Goal: Find specific page/section: Find specific page/section

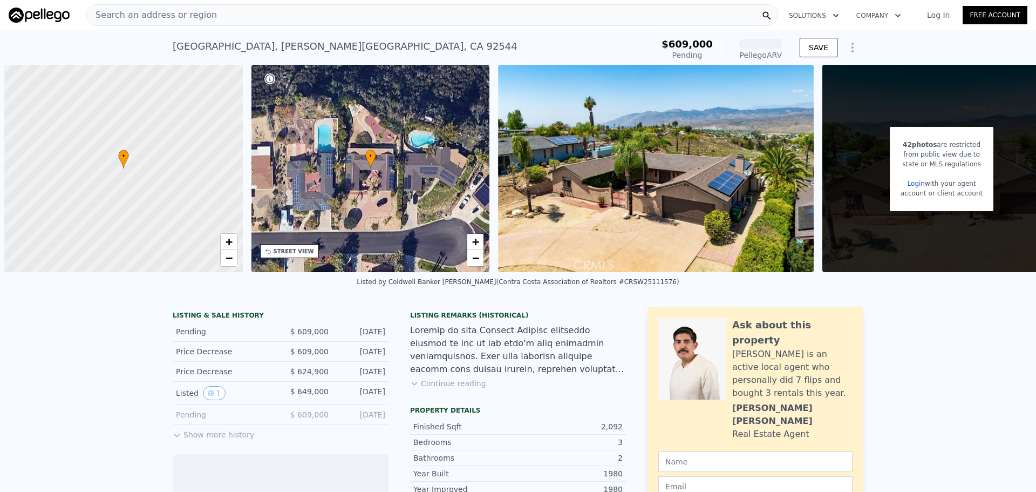
scroll to position [0, 4]
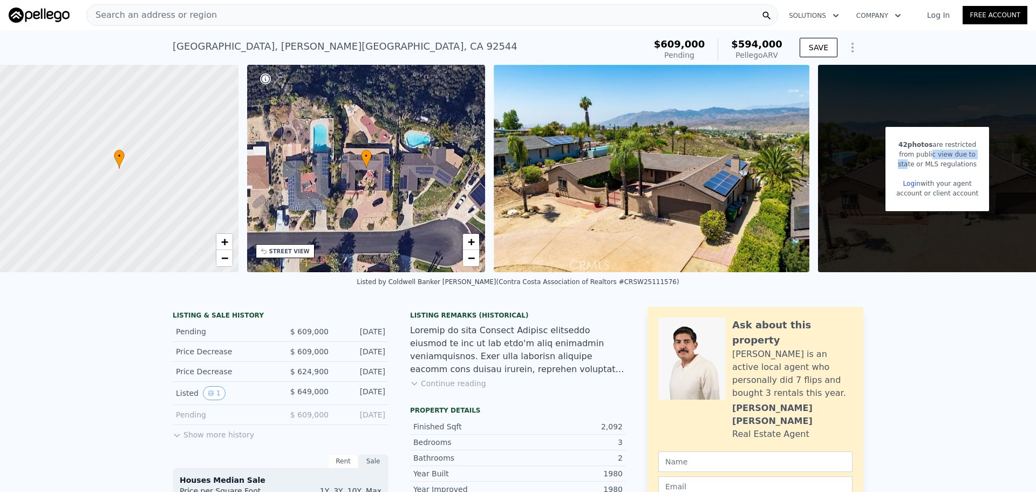
drag, startPoint x: 921, startPoint y: 159, endPoint x: 902, endPoint y: 161, distance: 19.1
click at [909, 160] on div "42 photos are restricted from public view due to state or MLS regulations Login…" at bounding box center [937, 169] width 104 height 84
click at [830, 201] on div "42 photos are restricted from public view due to state or MLS regulations Login…" at bounding box center [937, 168] width 239 height 207
click at [797, 201] on img at bounding box center [652, 168] width 316 height 207
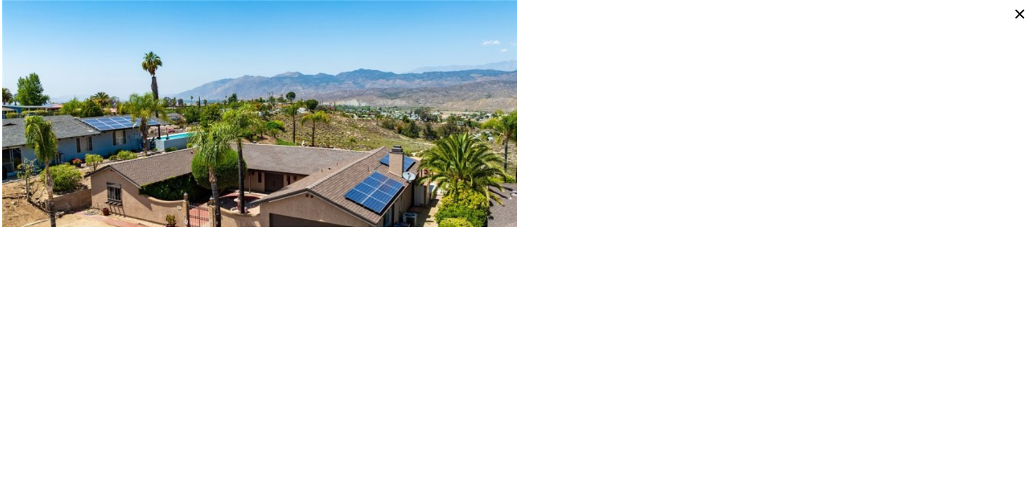
click at [449, 160] on img at bounding box center [259, 169] width 515 height 338
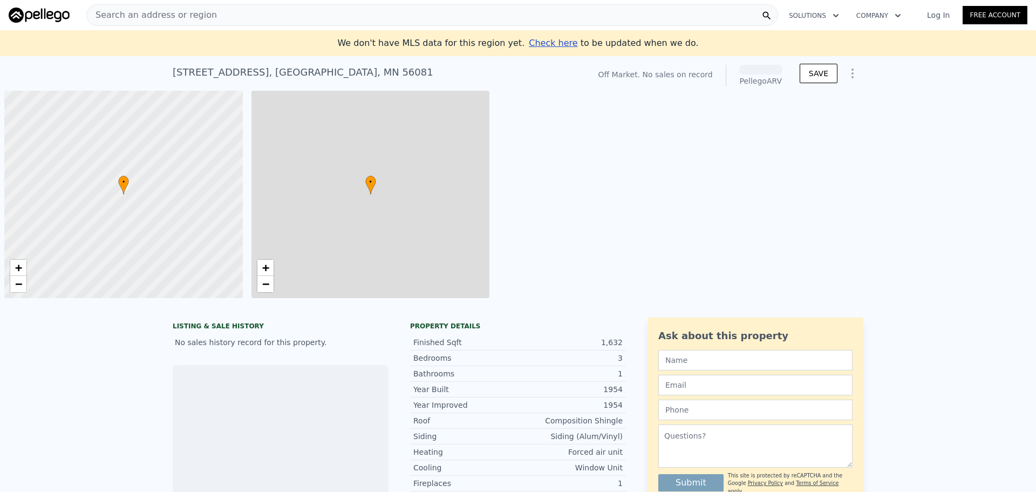
scroll to position [0, 4]
